Goal: Task Accomplishment & Management: Use online tool/utility

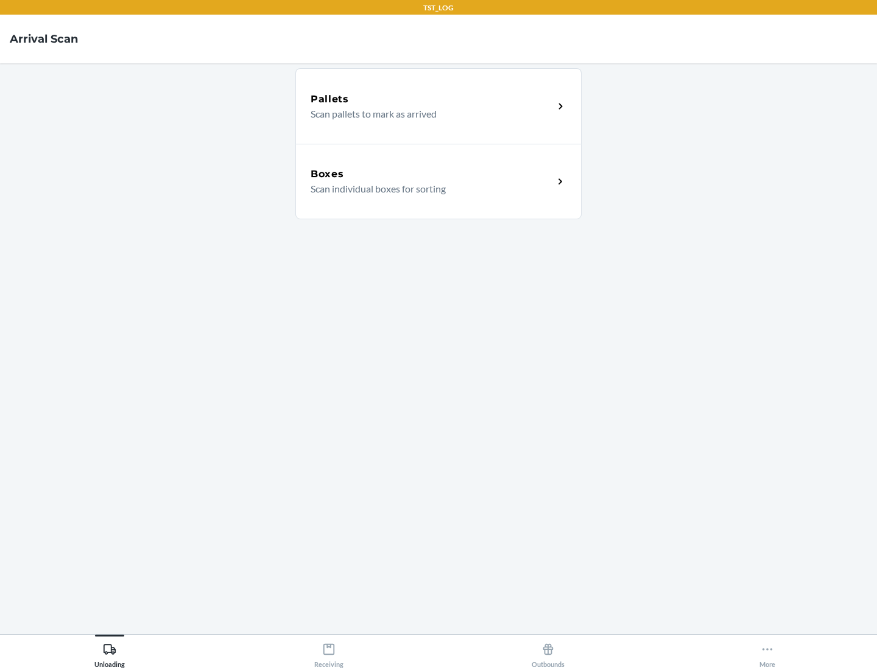
click at [432, 174] on div "Boxes" at bounding box center [432, 174] width 243 height 15
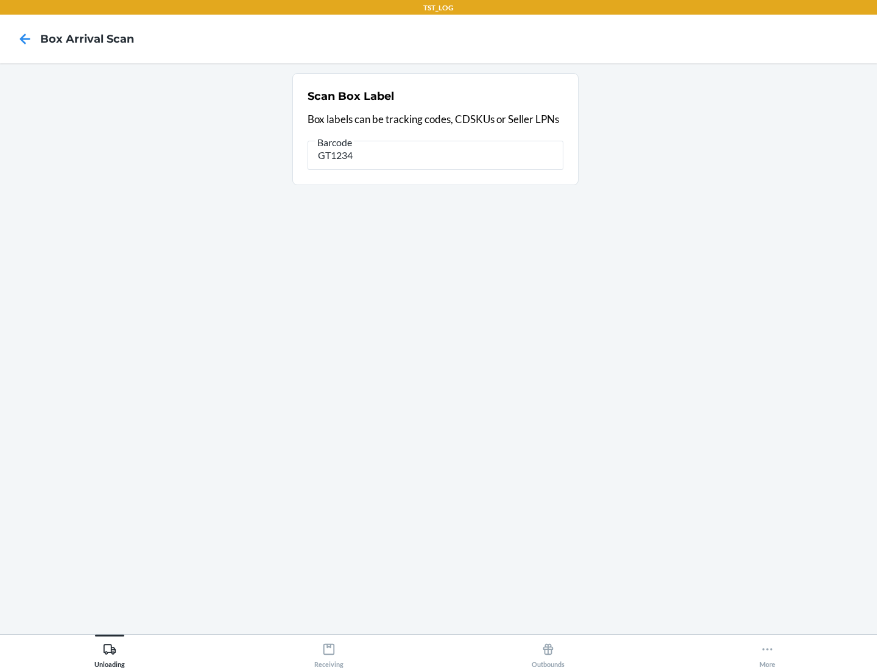
type input "GT1234"
